Goal: Navigation & Orientation: Find specific page/section

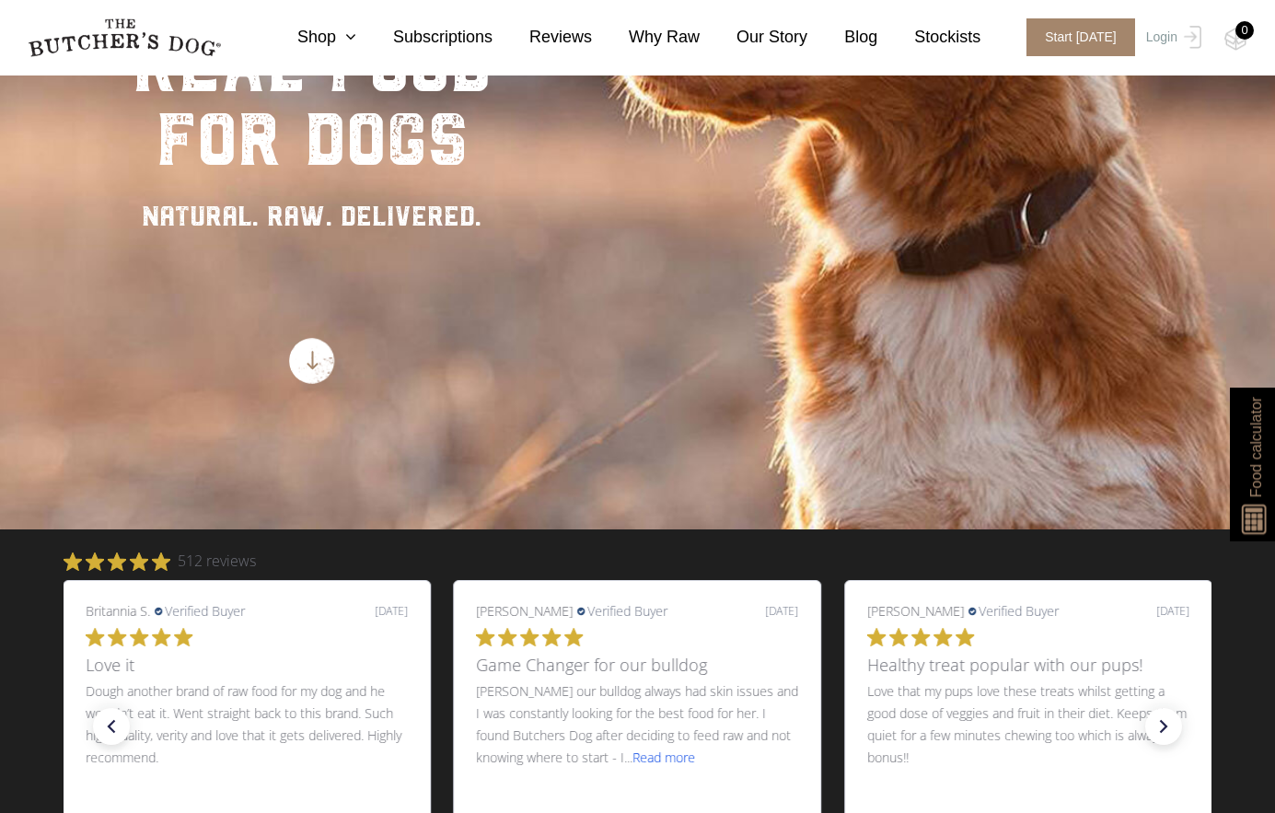
scroll to position [92, 0]
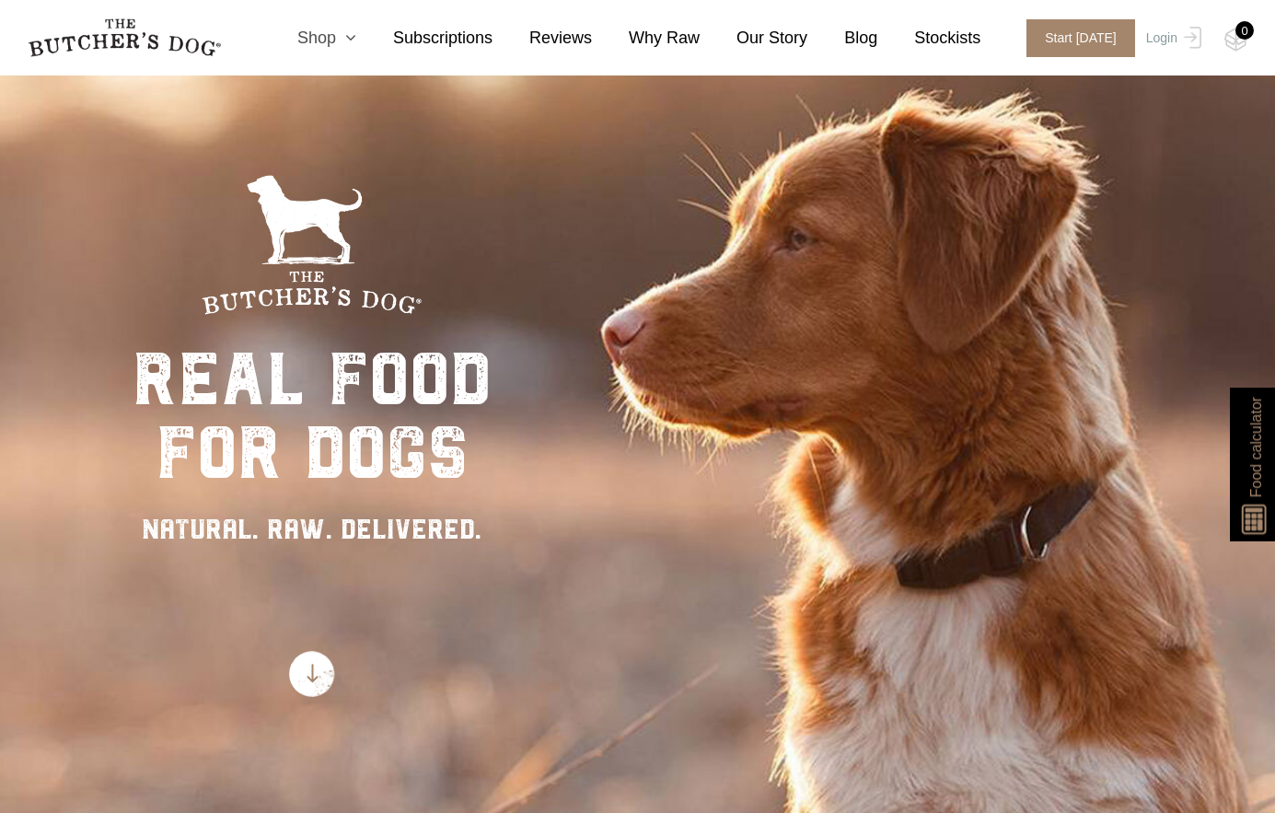
click at [356, 40] on icon at bounding box center [346, 37] width 20 height 17
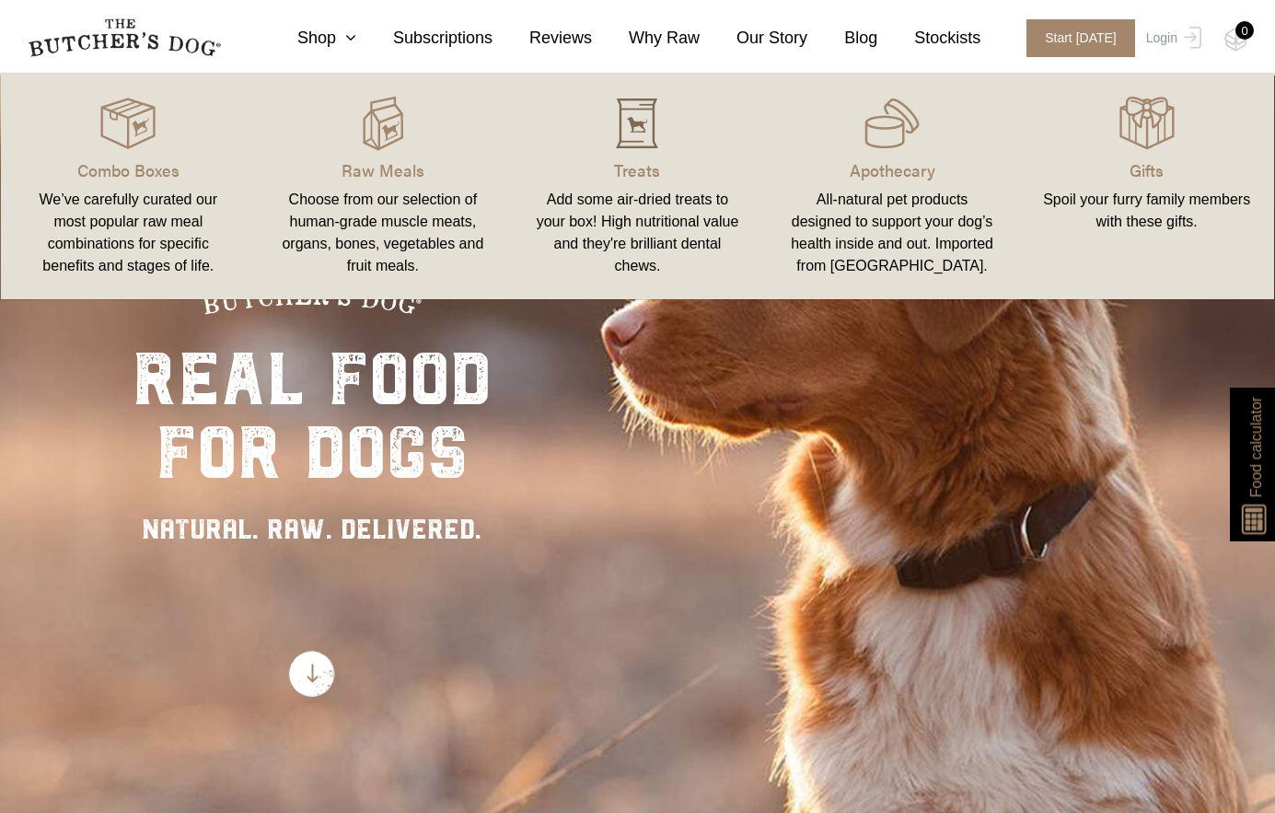
click at [635, 137] on img at bounding box center [637, 123] width 55 height 55
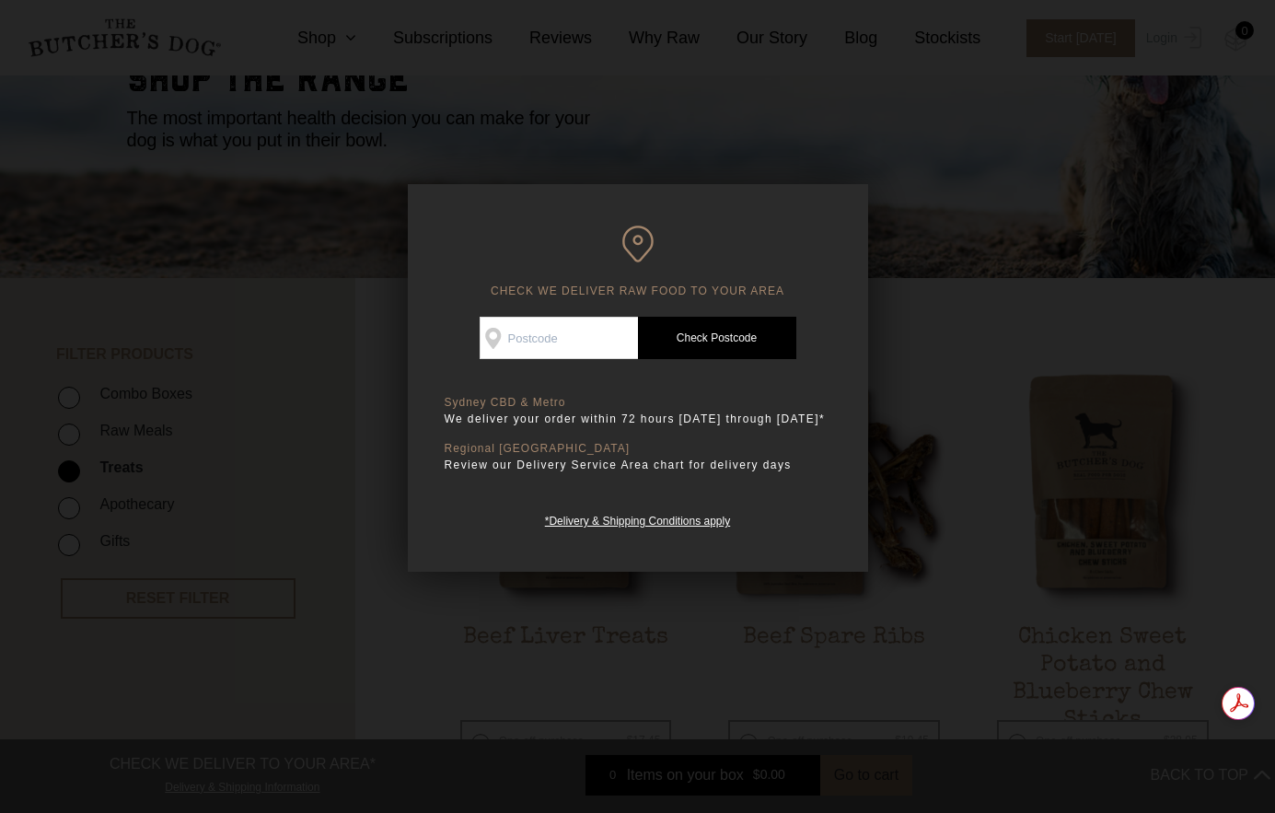
click at [981, 234] on div at bounding box center [637, 406] width 1275 height 813
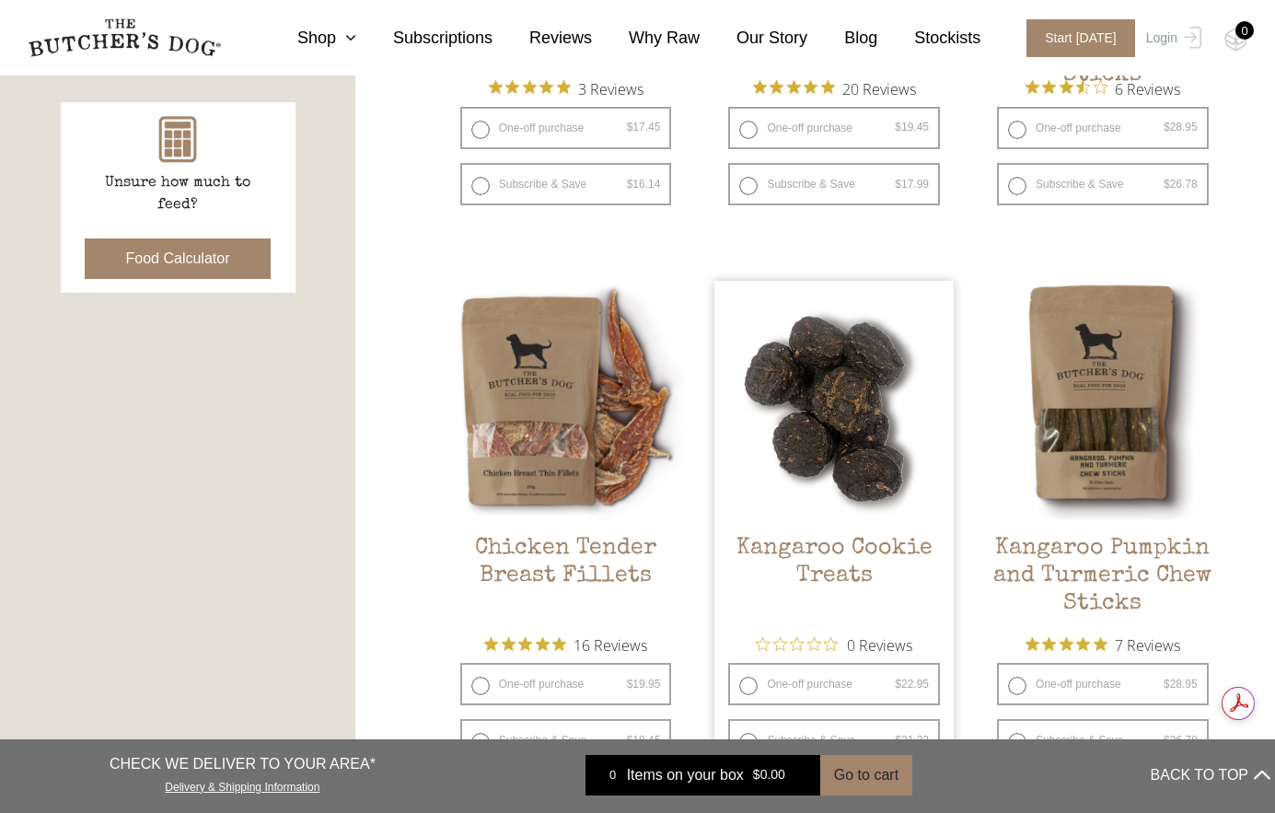
scroll to position [921, 0]
